Goal: Information Seeking & Learning: Learn about a topic

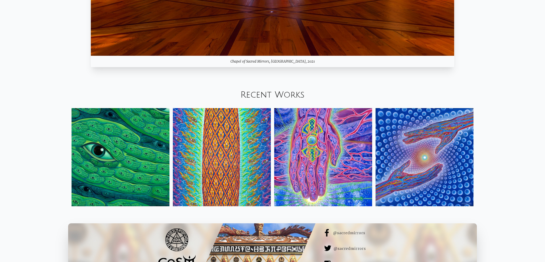
scroll to position [751, 0]
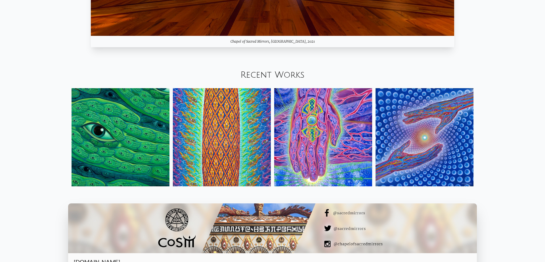
click at [138, 133] on img at bounding box center [121, 137] width 98 height 98
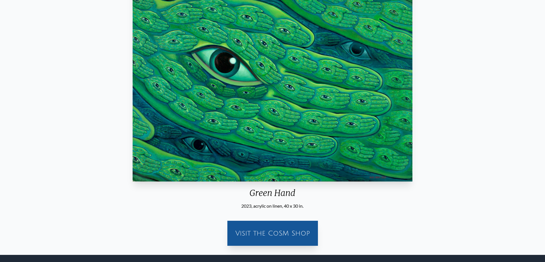
scroll to position [80, 0]
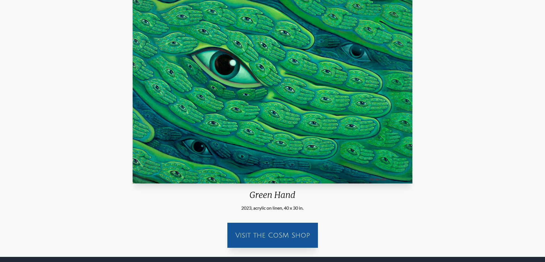
click at [254, 236] on div "Visit the CoSM Shop" at bounding box center [273, 235] width 84 height 18
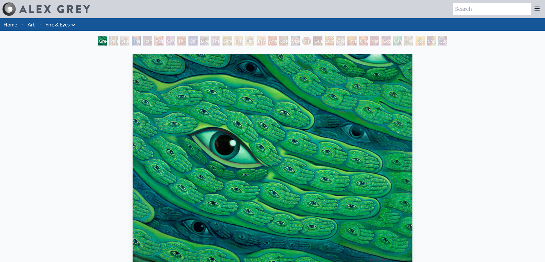
click at [15, 27] on link "Home" at bounding box center [10, 24] width 14 height 6
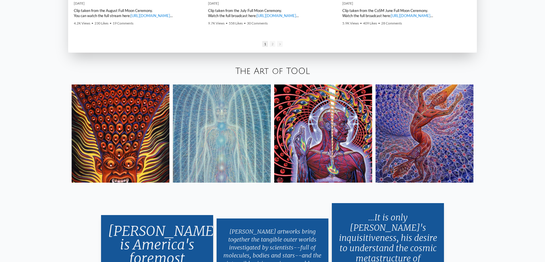
scroll to position [1138, 0]
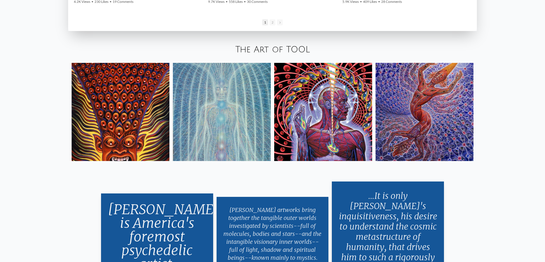
click at [417, 108] on img at bounding box center [425, 112] width 98 height 98
click at [337, 103] on img at bounding box center [323, 112] width 98 height 98
click at [222, 137] on img at bounding box center [222, 112] width 98 height 98
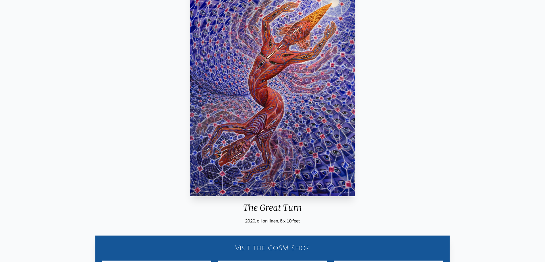
scroll to position [53, 0]
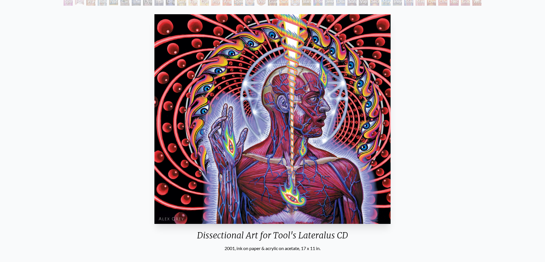
scroll to position [59, 0]
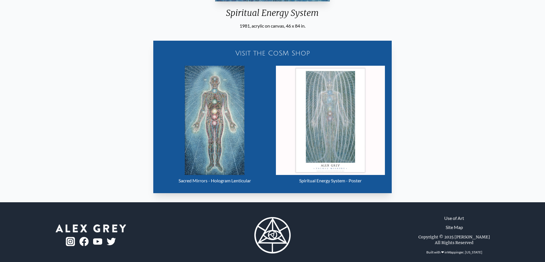
scroll to position [268, 0]
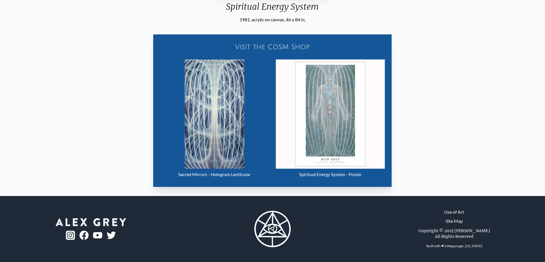
click at [213, 112] on img "16 / 23" at bounding box center [215, 113] width 60 height 109
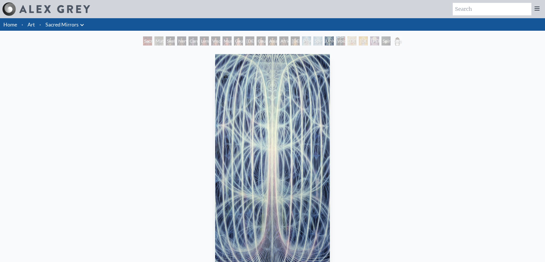
click at [34, 24] on link "Art" at bounding box center [31, 24] width 7 height 8
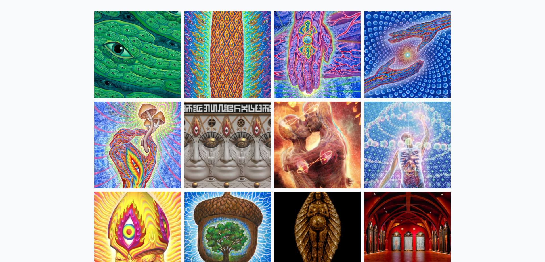
scroll to position [78, 0]
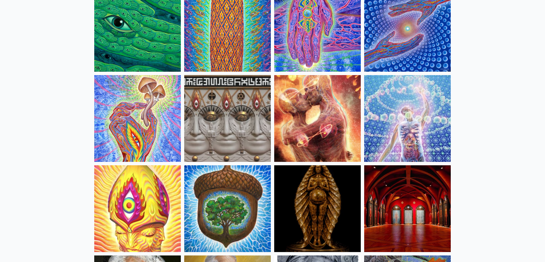
click at [321, 114] on img at bounding box center [317, 118] width 87 height 87
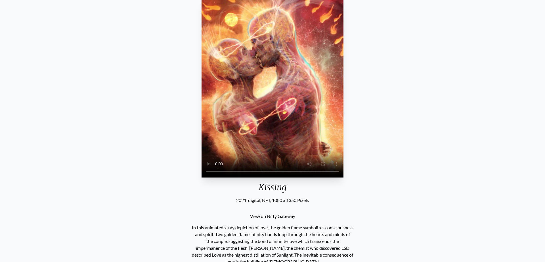
scroll to position [24, 0]
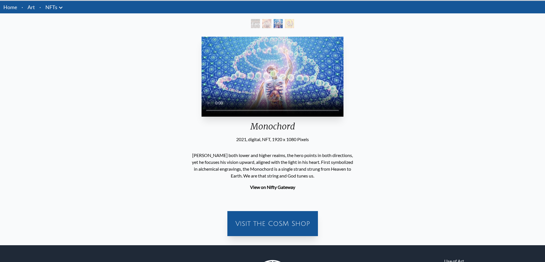
scroll to position [21, 0]
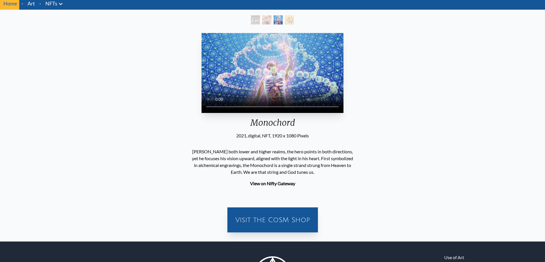
click at [274, 72] on video "Your browser does not support the video tag." at bounding box center [273, 73] width 142 height 80
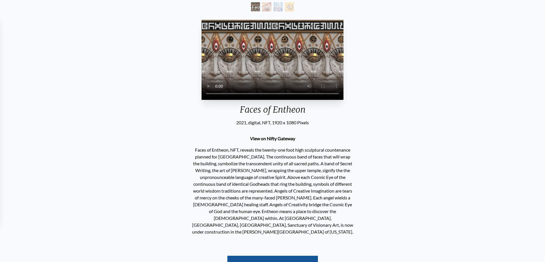
scroll to position [100, 0]
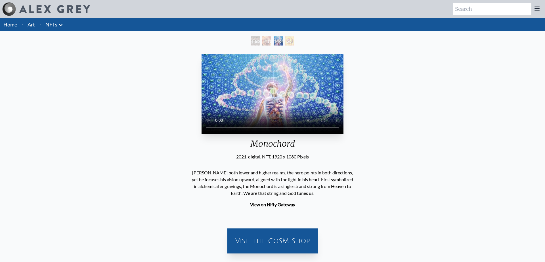
click at [25, 26] on li "·" at bounding box center [22, 24] width 6 height 12
click at [35, 26] on li "Art" at bounding box center [31, 24] width 12 height 12
click at [31, 22] on link "Art" at bounding box center [31, 24] width 7 height 8
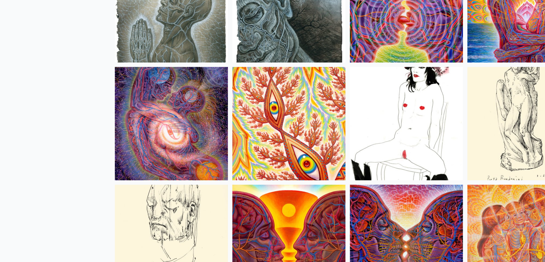
scroll to position [1842, 0]
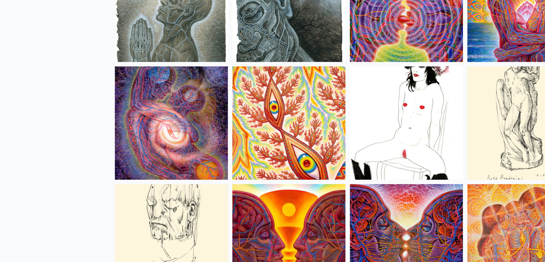
click at [140, 157] on img at bounding box center [137, 155] width 87 height 87
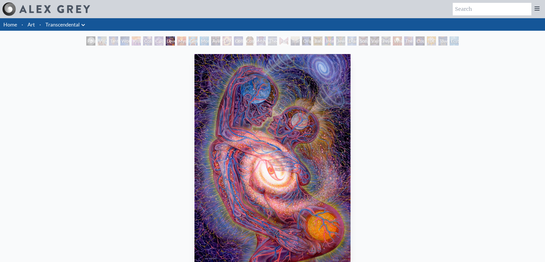
click at [181, 40] on div "Mysteriosa 2" at bounding box center [181, 40] width 9 height 9
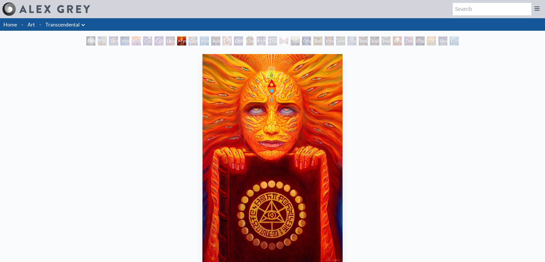
click at [191, 44] on div "Glimpsing the Empyrean" at bounding box center [193, 40] width 9 height 9
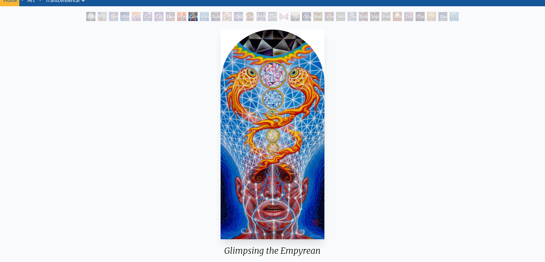
scroll to position [26, 0]
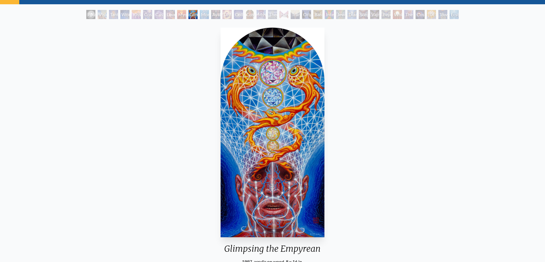
click at [189, 15] on div "Glimpsing the Empyrean" at bounding box center [193, 14] width 9 height 9
click at [223, 15] on div "DMT - The Spirit Molecule" at bounding box center [227, 14] width 9 height 9
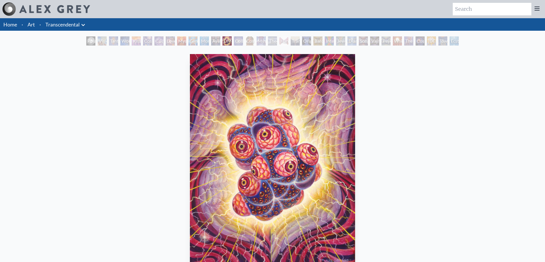
click at [234, 39] on div "Collective Vision" at bounding box center [238, 40] width 9 height 9
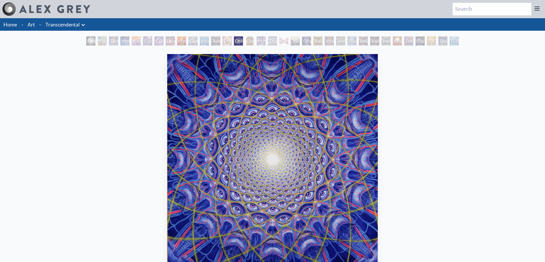
click at [211, 43] on div "Ayahuasca Visitation" at bounding box center [215, 40] width 9 height 9
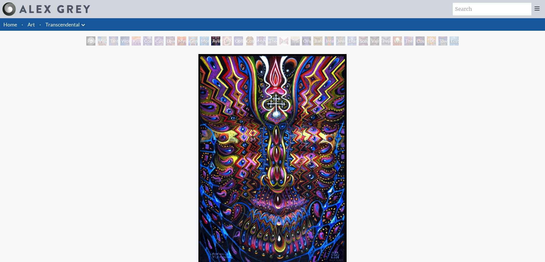
click at [189, 41] on div "Glimpsing the Empyrean" at bounding box center [193, 40] width 9 height 9
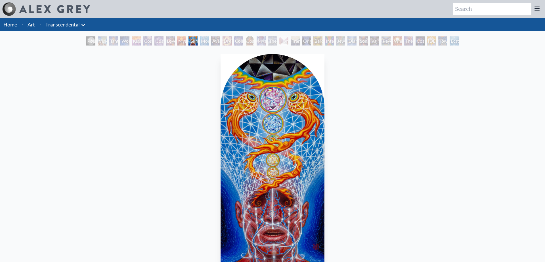
click at [228, 40] on div "DMT - The Spirit Molecule" at bounding box center [227, 40] width 9 height 9
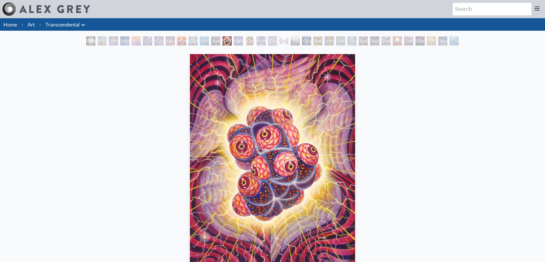
click at [260, 40] on div "Mystic Eye" at bounding box center [261, 40] width 9 height 9
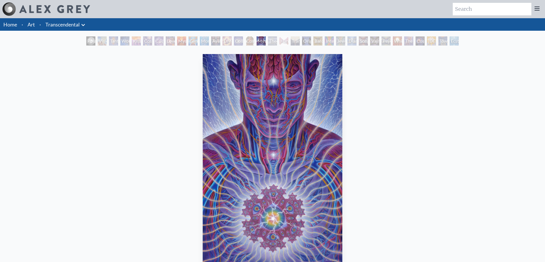
click at [226, 43] on div "DMT - The Spirit Molecule" at bounding box center [227, 40] width 9 height 9
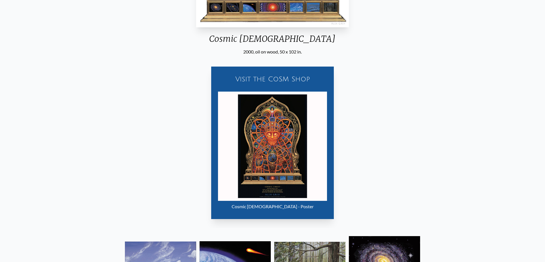
scroll to position [332, 0]
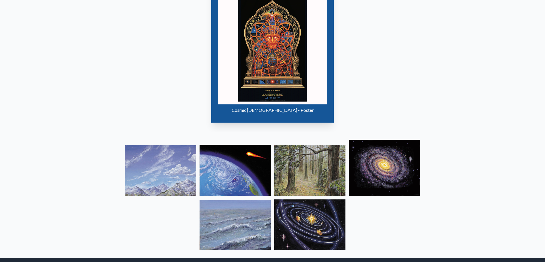
click at [279, 65] on img "15 / 33" at bounding box center [272, 49] width 109 height 109
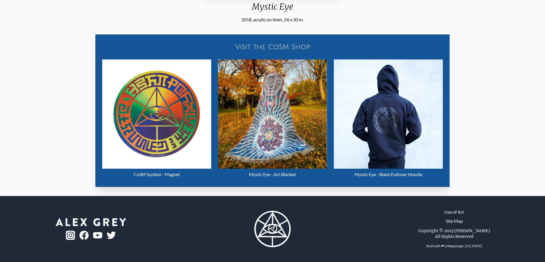
scroll to position [268, 0]
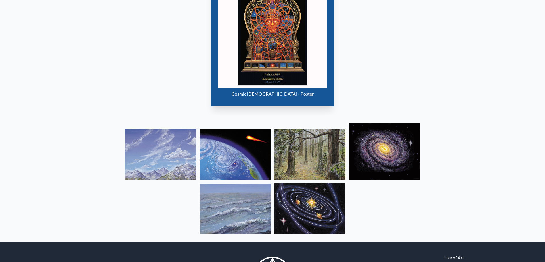
scroll to position [263, 0]
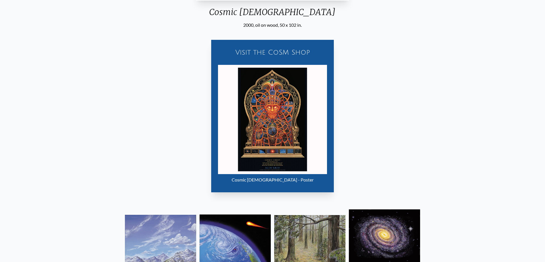
click at [272, 83] on img "15 / 33" at bounding box center [272, 119] width 109 height 109
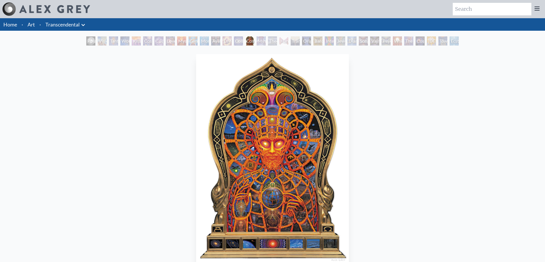
click at [271, 39] on div "Theologue" at bounding box center [272, 40] width 9 height 9
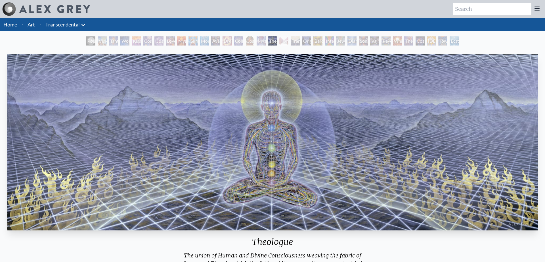
click at [293, 41] on div "Transfiguration" at bounding box center [295, 40] width 9 height 9
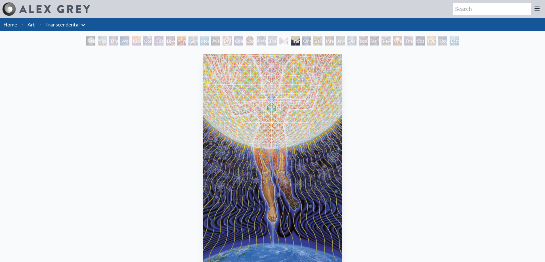
click at [316, 44] on div "Bardo Being" at bounding box center [318, 40] width 9 height 9
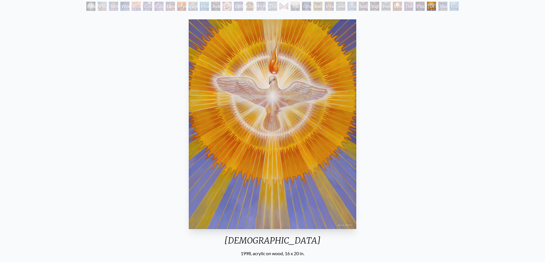
scroll to position [30, 0]
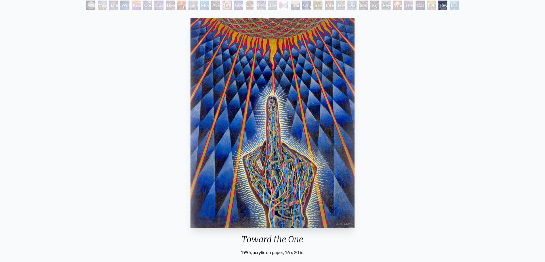
scroll to position [35, 0]
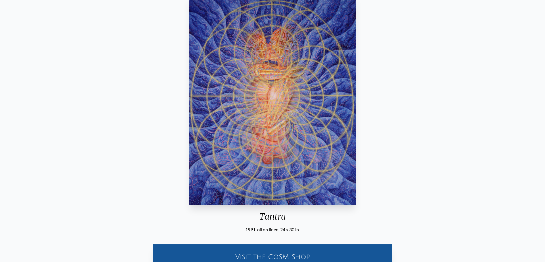
scroll to position [37, 0]
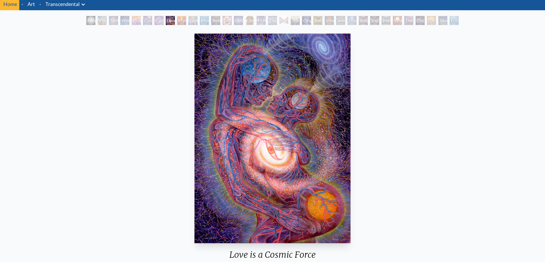
scroll to position [28, 0]
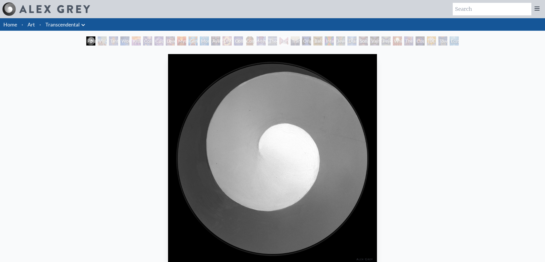
click at [30, 22] on link "Art" at bounding box center [31, 24] width 7 height 8
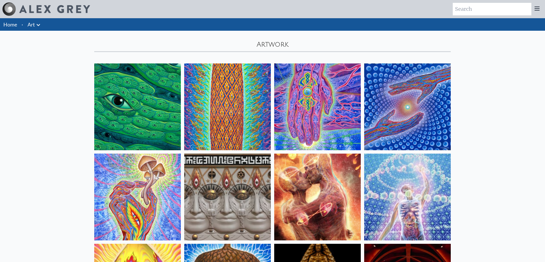
click at [37, 26] on icon at bounding box center [38, 25] width 7 height 7
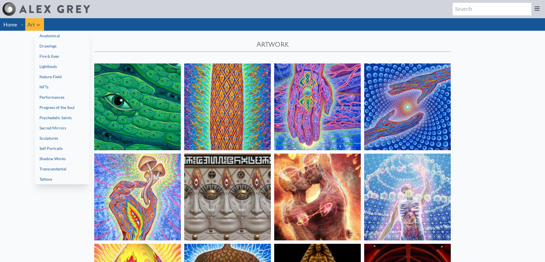
click at [64, 48] on link "Drawings" at bounding box center [62, 46] width 55 height 10
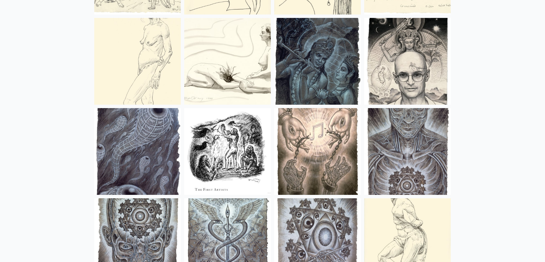
scroll to position [795, 0]
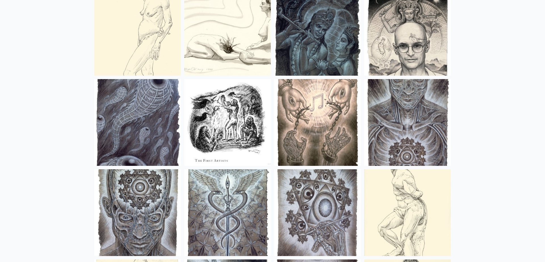
click at [393, 123] on img at bounding box center [407, 122] width 87 height 87
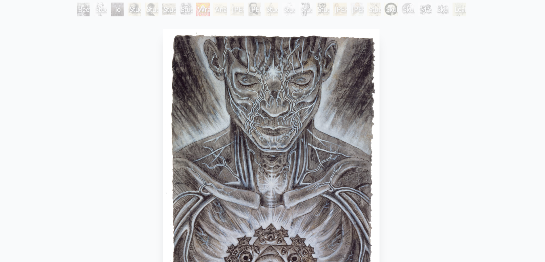
scroll to position [44, 0]
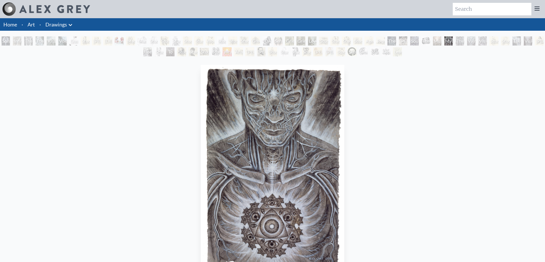
click at [32, 23] on link "Art" at bounding box center [31, 24] width 7 height 8
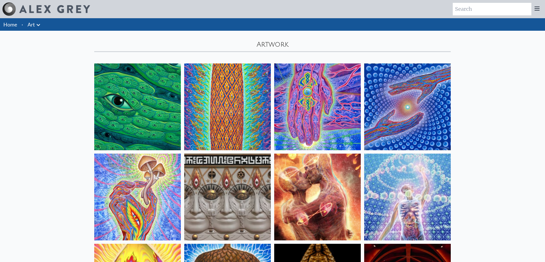
click at [37, 26] on icon at bounding box center [38, 25] width 7 height 7
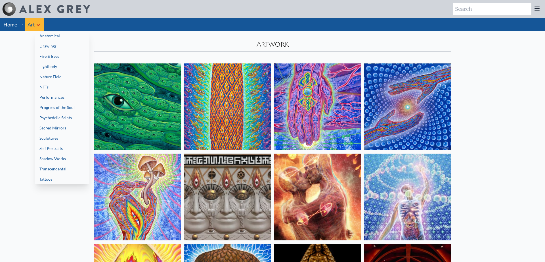
click at [75, 91] on link "NFTs" at bounding box center [62, 87] width 55 height 10
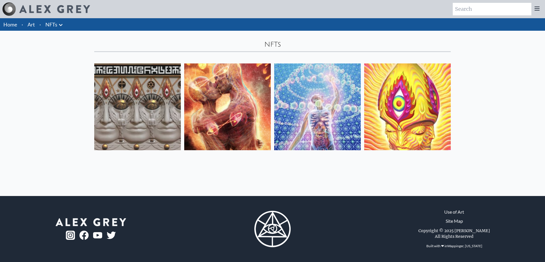
click at [394, 126] on img at bounding box center [407, 106] width 87 height 87
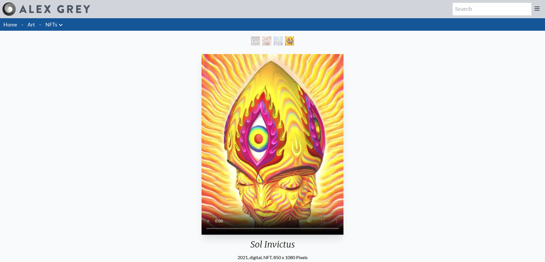
scroll to position [29, 0]
click at [30, 27] on link "Art" at bounding box center [31, 24] width 7 height 8
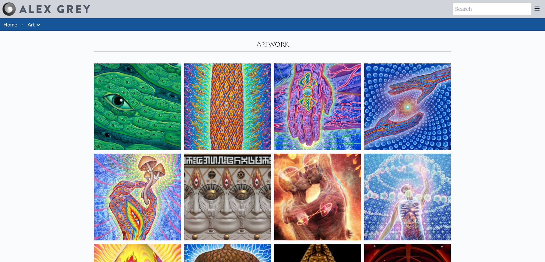
click at [37, 23] on icon at bounding box center [38, 25] width 7 height 7
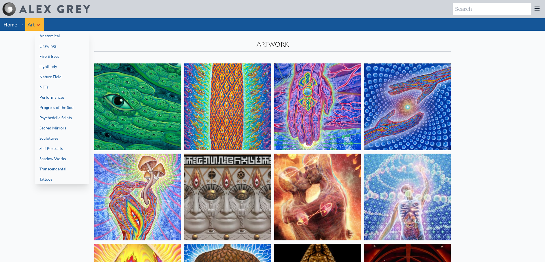
click at [73, 74] on link "Nature Field" at bounding box center [62, 77] width 55 height 10
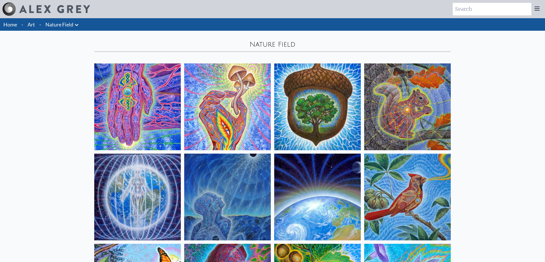
click at [415, 130] on img at bounding box center [407, 106] width 87 height 87
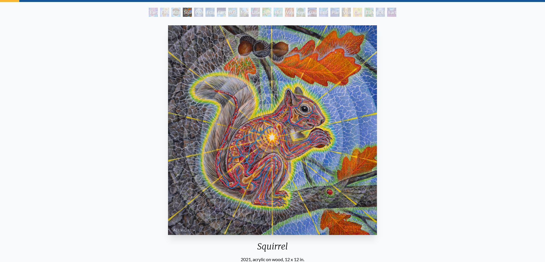
scroll to position [31, 0]
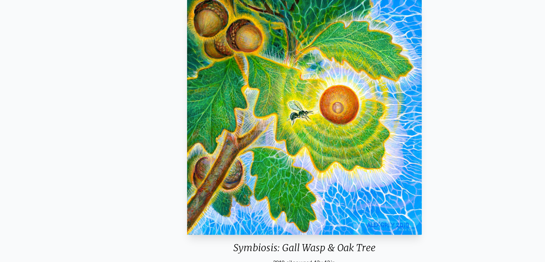
scroll to position [53, 0]
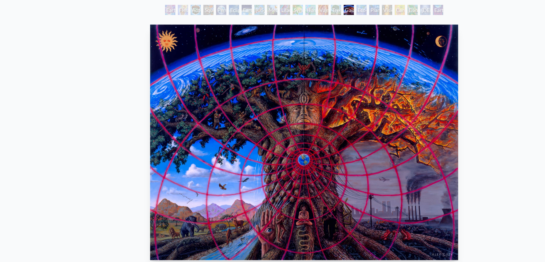
scroll to position [30, 0]
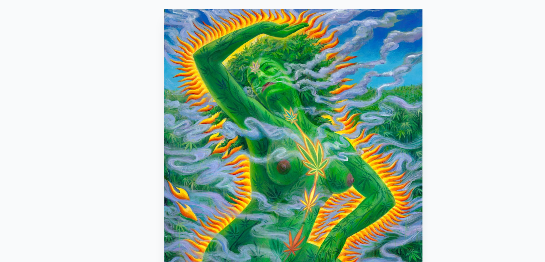
scroll to position [35, 0]
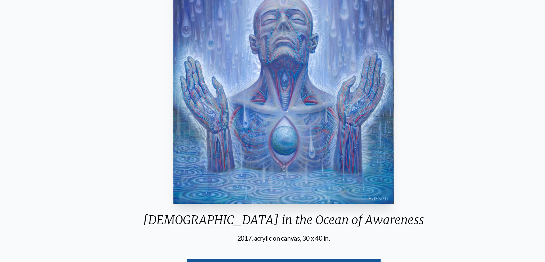
scroll to position [44, 0]
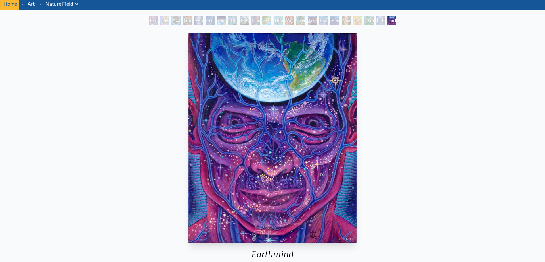
scroll to position [22, 0]
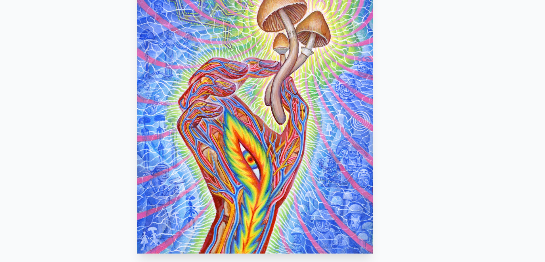
scroll to position [21, 0]
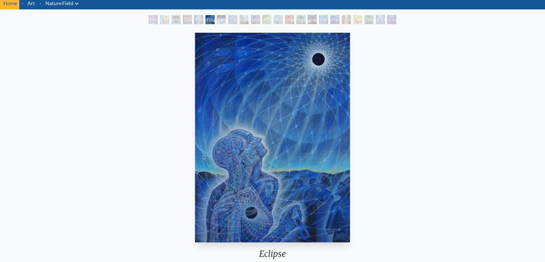
click at [34, 7] on link "Art" at bounding box center [31, 3] width 7 height 8
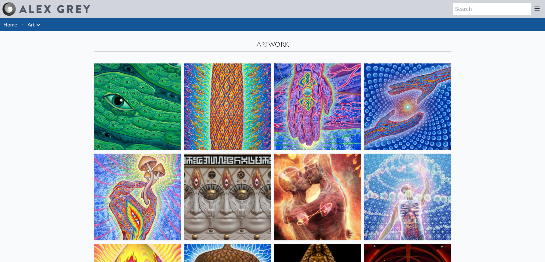
click at [34, 6] on img at bounding box center [54, 9] width 71 height 8
click at [39, 26] on icon at bounding box center [38, 25] width 7 height 7
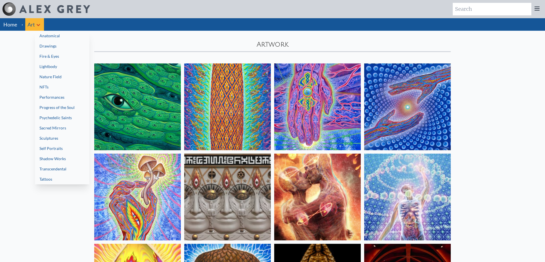
click at [82, 67] on link "Lightbody" at bounding box center [62, 66] width 55 height 10
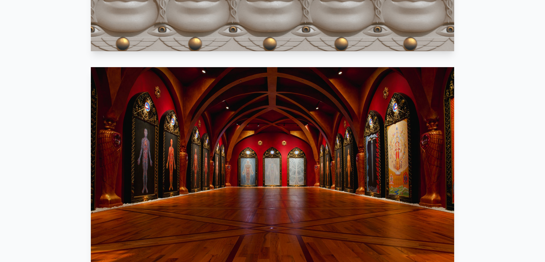
scroll to position [555, 0]
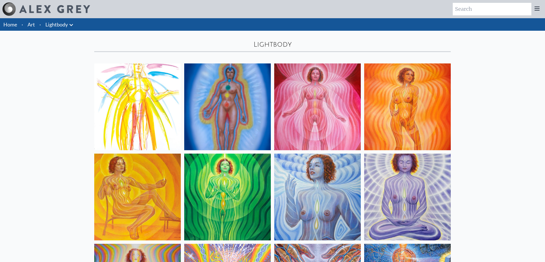
click at [233, 102] on img at bounding box center [227, 106] width 87 height 87
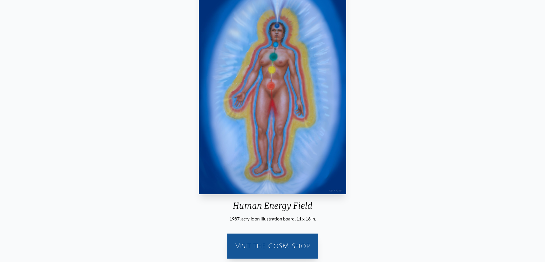
scroll to position [60, 0]
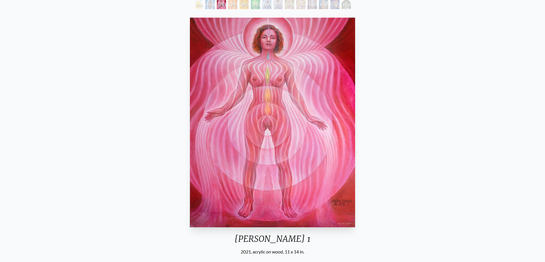
scroll to position [35, 0]
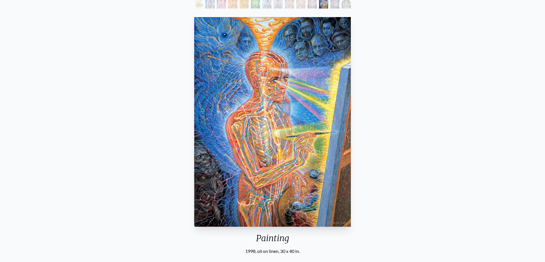
scroll to position [36, 0]
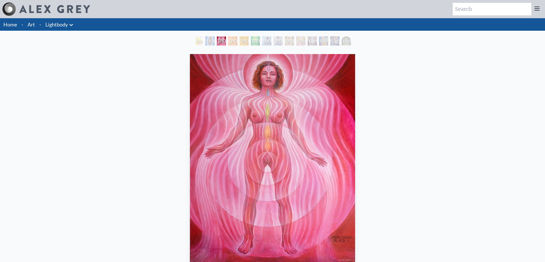
click at [39, 25] on li "·" at bounding box center [40, 24] width 6 height 12
click at [31, 25] on link "Art" at bounding box center [31, 24] width 7 height 8
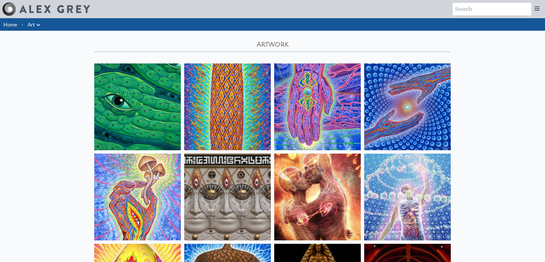
click at [40, 25] on icon at bounding box center [38, 25] width 7 height 7
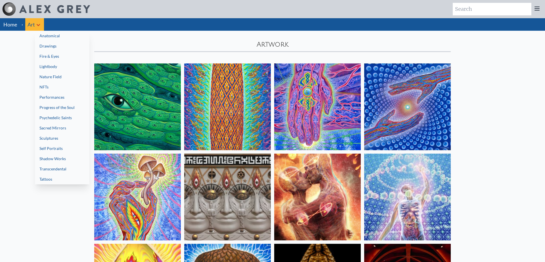
click at [84, 117] on link "Psychedelic Saints" at bounding box center [62, 117] width 55 height 10
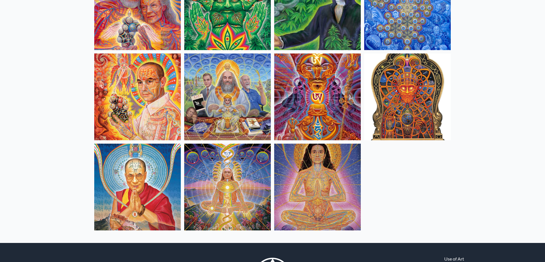
scroll to position [181, 0]
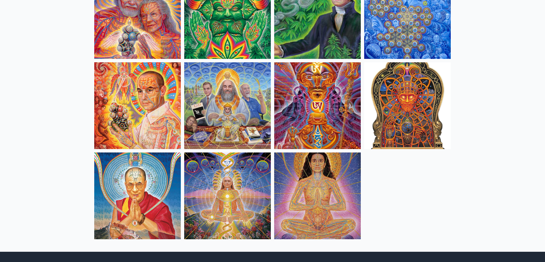
click at [147, 110] on img at bounding box center [137, 105] width 87 height 87
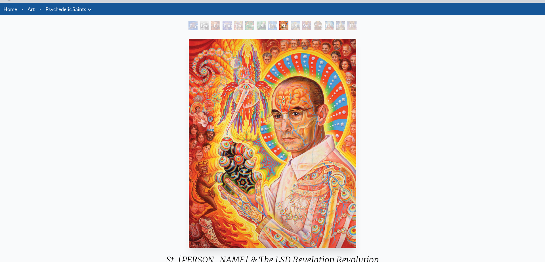
scroll to position [16, 0]
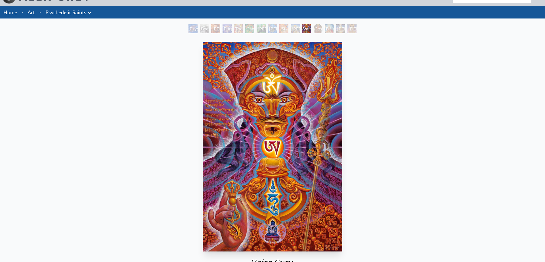
scroll to position [10, 0]
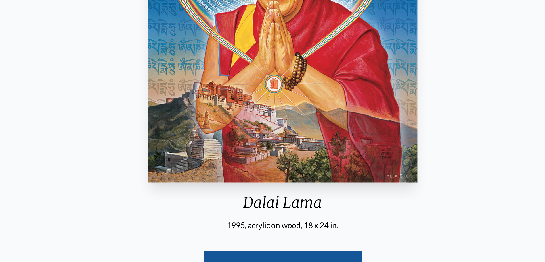
scroll to position [47, 0]
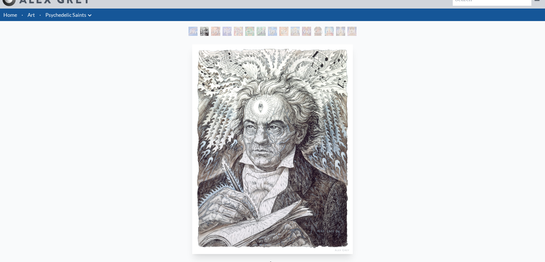
scroll to position [3, 0]
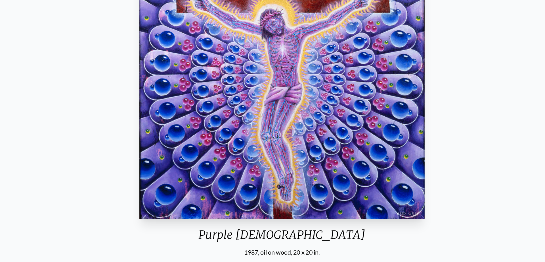
scroll to position [33, 0]
